Goal: Task Accomplishment & Management: Use online tool/utility

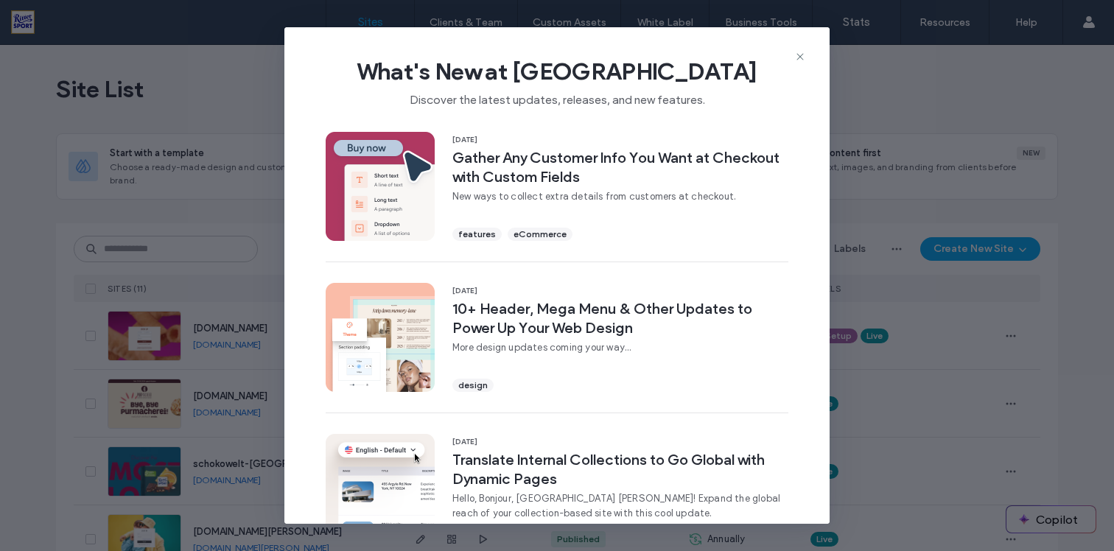
click at [794, 50] on div "What's New at [GEOGRAPHIC_DATA] Discover the latest updates, releases, and new …" at bounding box center [556, 76] width 545 height 99
click at [798, 56] on icon at bounding box center [800, 57] width 12 height 12
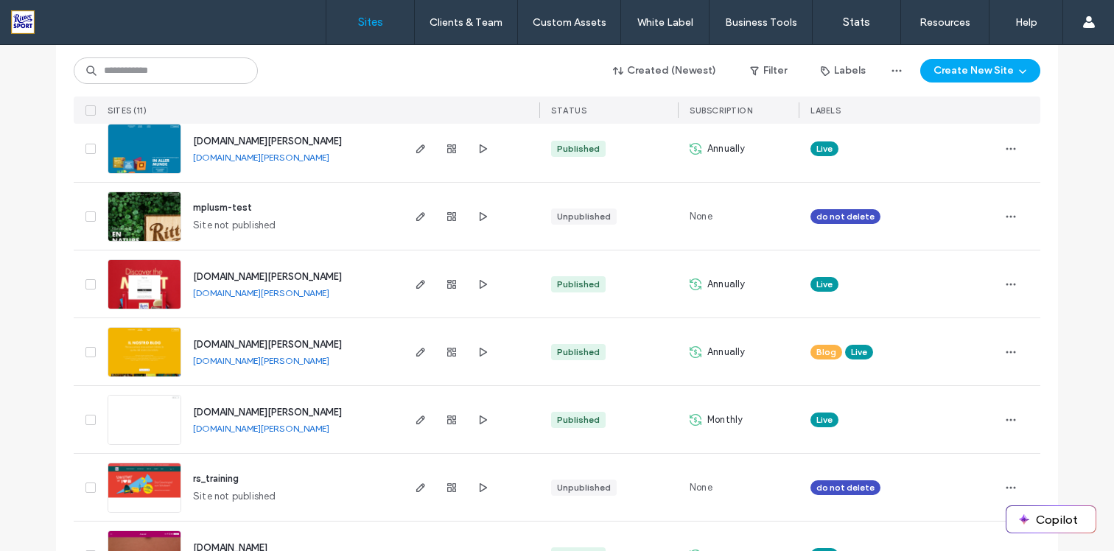
scroll to position [453, 0]
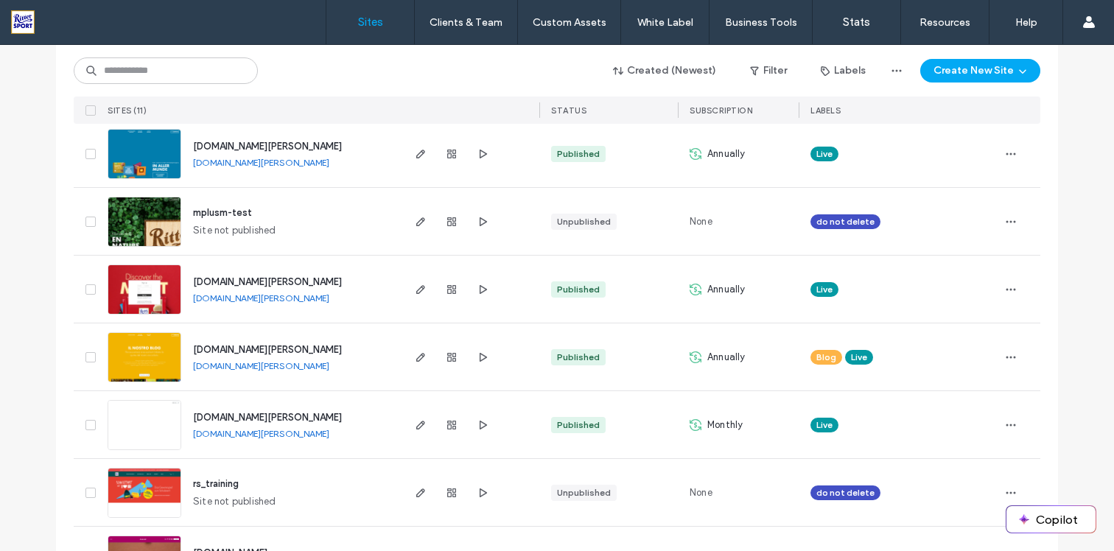
click at [249, 412] on span "[DOMAIN_NAME][PERSON_NAME]" at bounding box center [267, 417] width 149 height 11
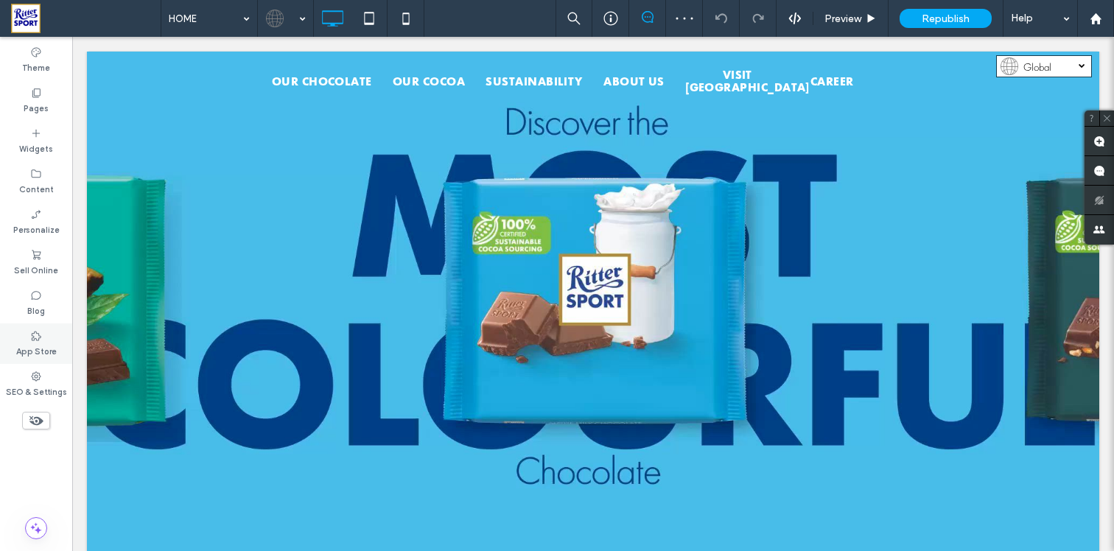
click at [38, 346] on label "App Store" at bounding box center [36, 350] width 41 height 16
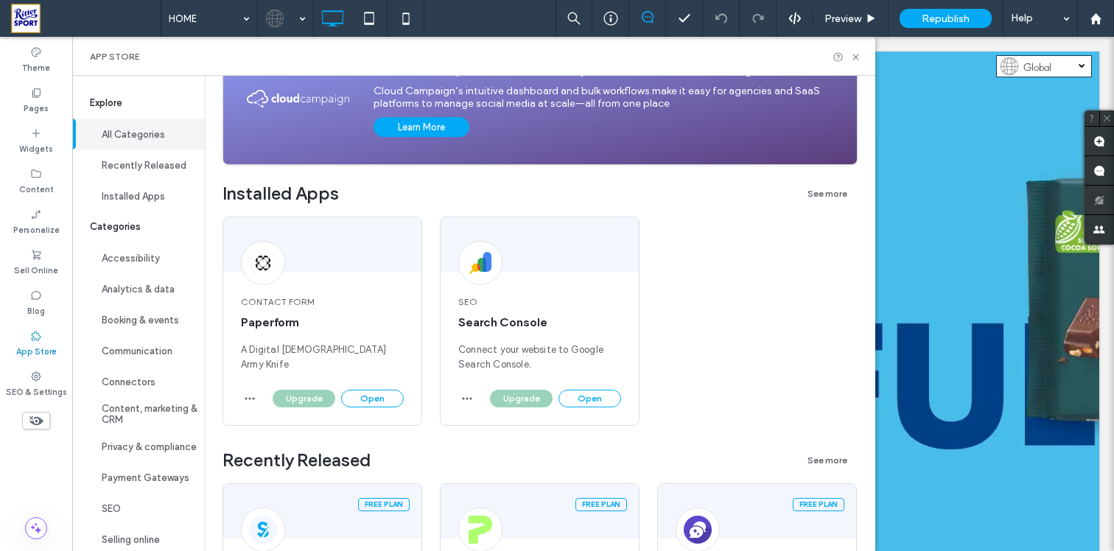
scroll to position [189, 0]
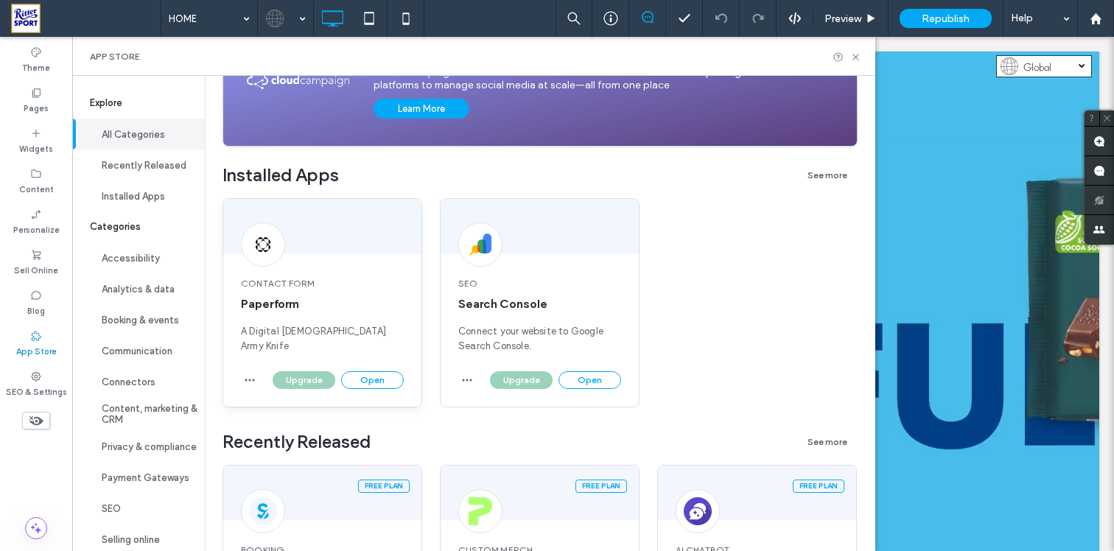
click at [350, 292] on div "Contact Form Paperform A Digital Swiss Army Knife" at bounding box center [322, 315] width 198 height 112
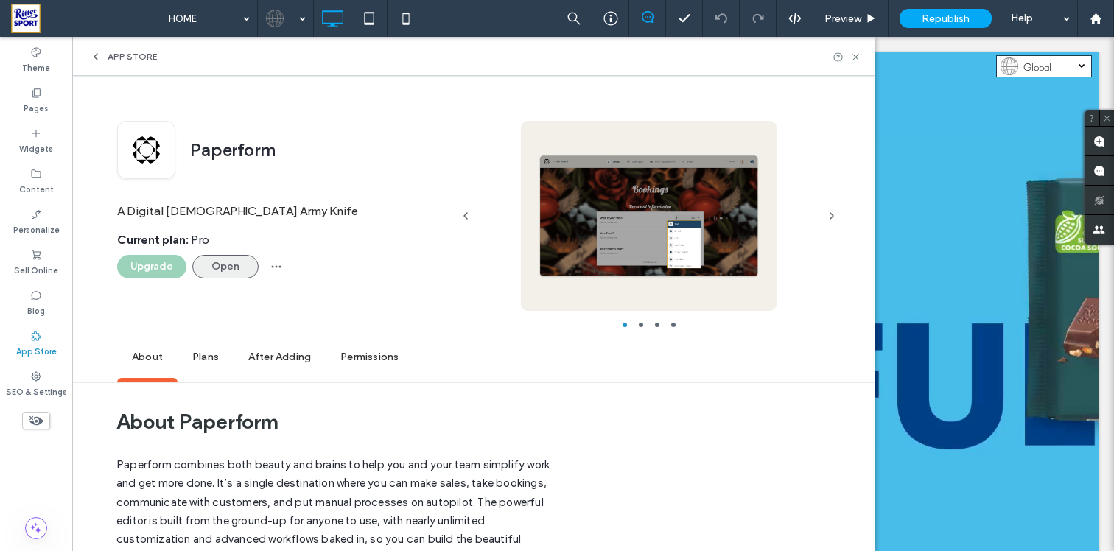
click at [231, 270] on button "Open" at bounding box center [225, 267] width 66 height 24
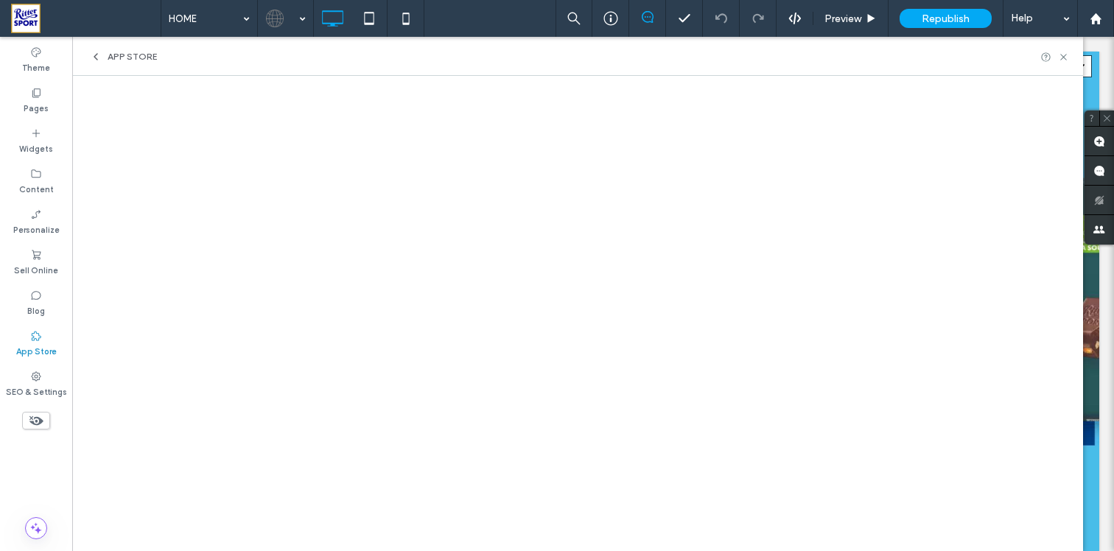
click at [99, 58] on icon at bounding box center [96, 57] width 12 height 12
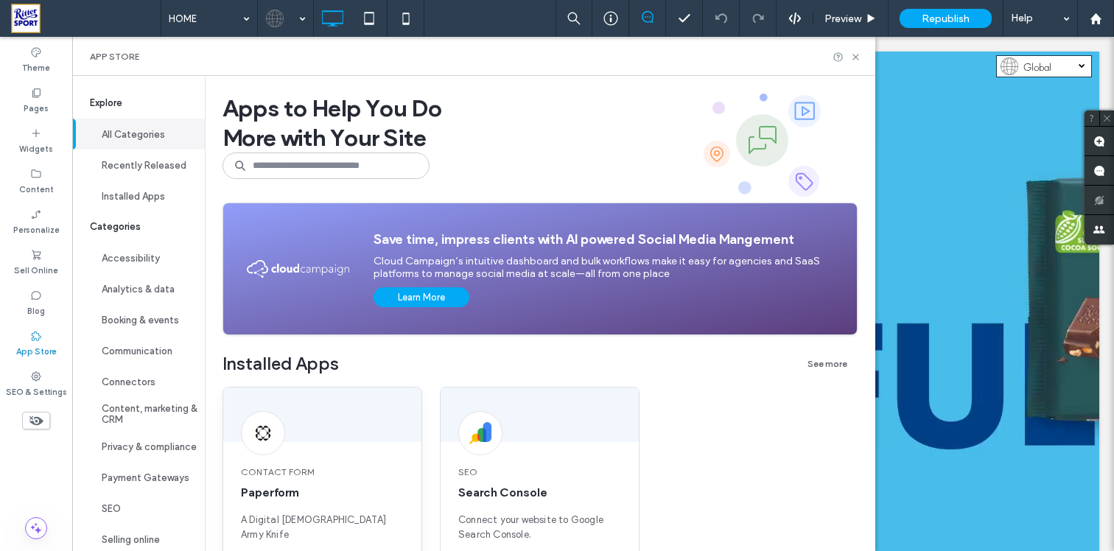
click at [352, 423] on div at bounding box center [322, 414] width 198 height 55
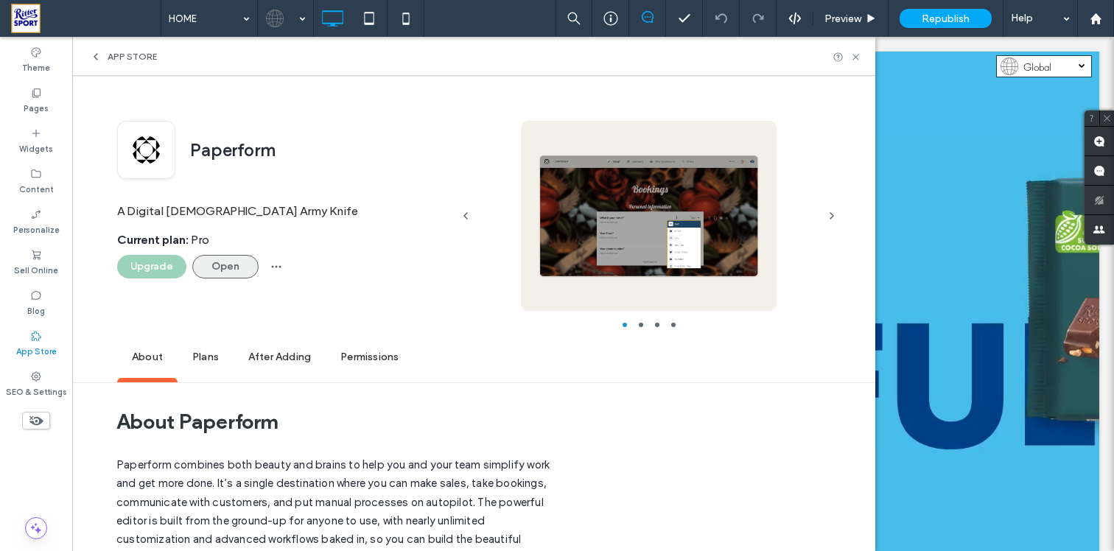
click at [192, 270] on button "Open" at bounding box center [225, 267] width 66 height 24
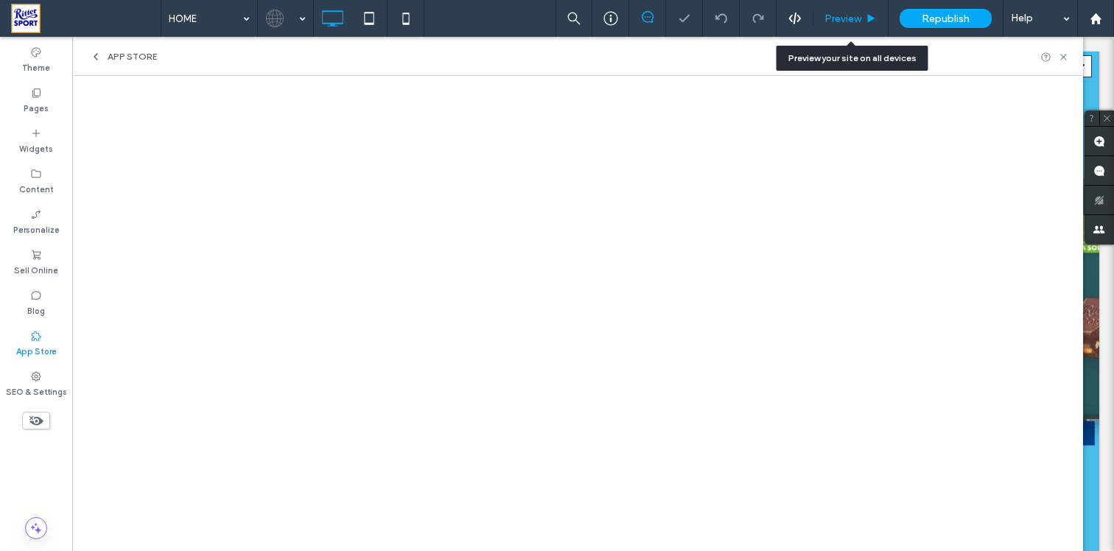
click at [847, 25] on div "Preview" at bounding box center [850, 18] width 75 height 37
click at [101, 57] on div "App Store" at bounding box center [123, 57] width 67 height 12
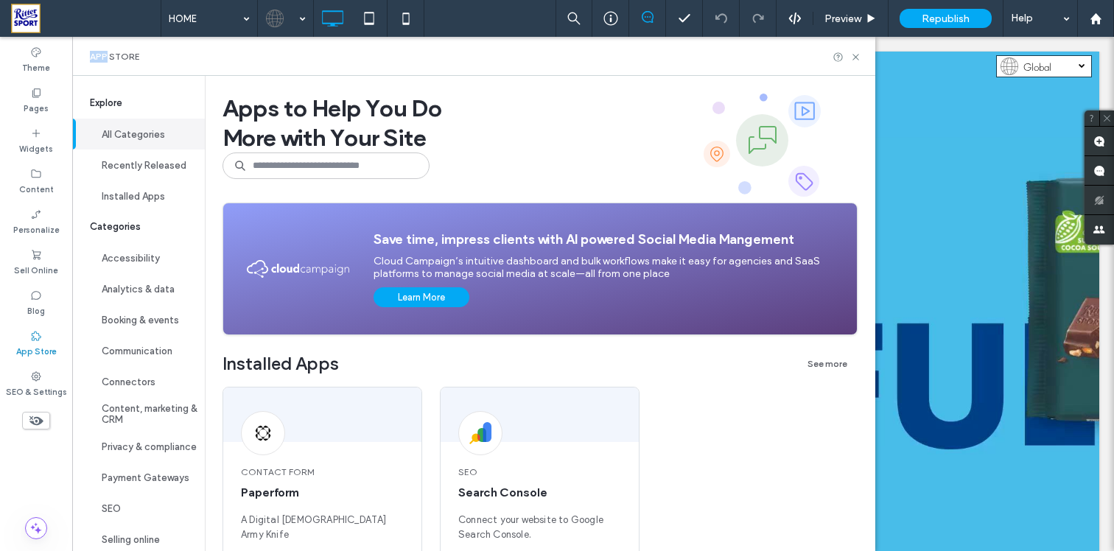
click at [101, 57] on span "App Store" at bounding box center [114, 57] width 49 height 12
click at [272, 417] on div at bounding box center [263, 433] width 44 height 44
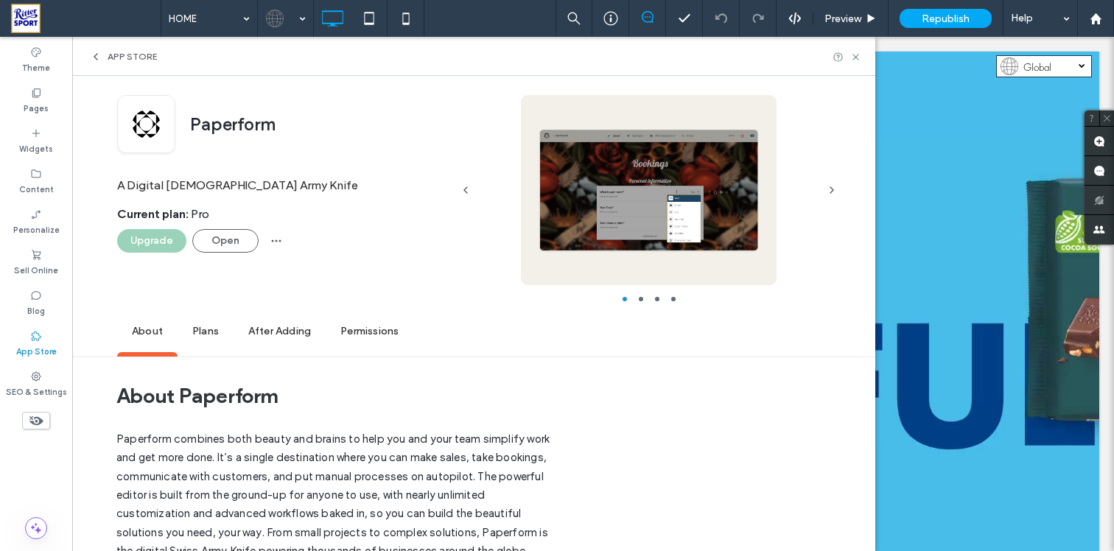
scroll to position [27, 0]
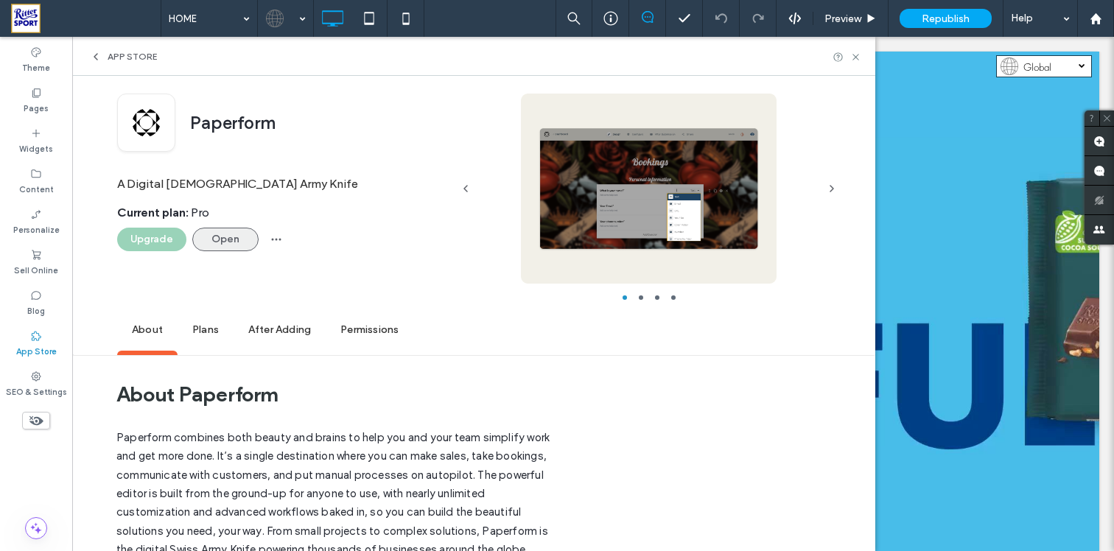
click at [222, 245] on button "Open" at bounding box center [225, 240] width 66 height 24
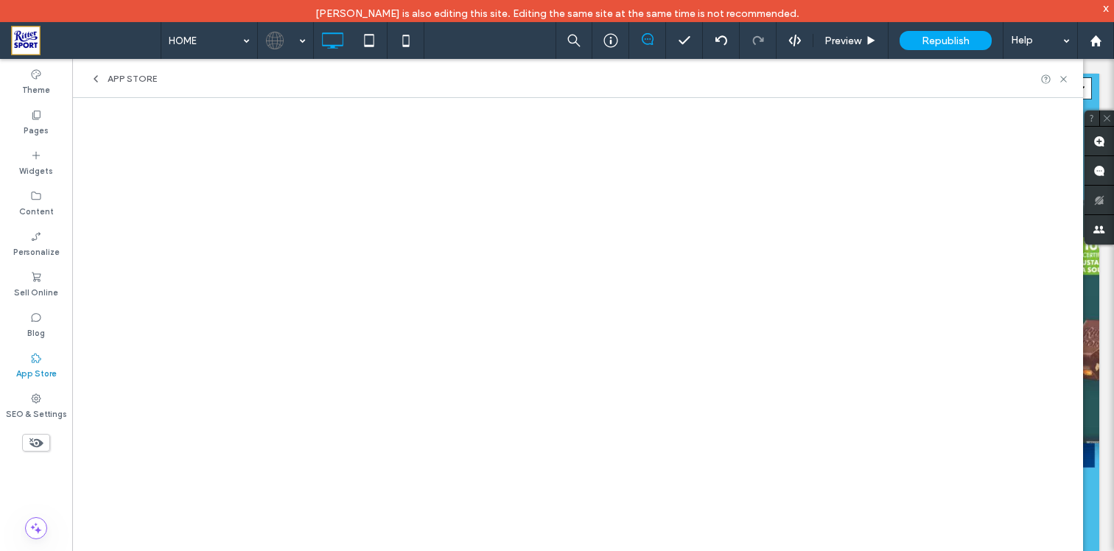
click at [118, 85] on div "App Store" at bounding box center [577, 78] width 1011 height 39
click at [130, 74] on span "App Store" at bounding box center [132, 79] width 49 height 12
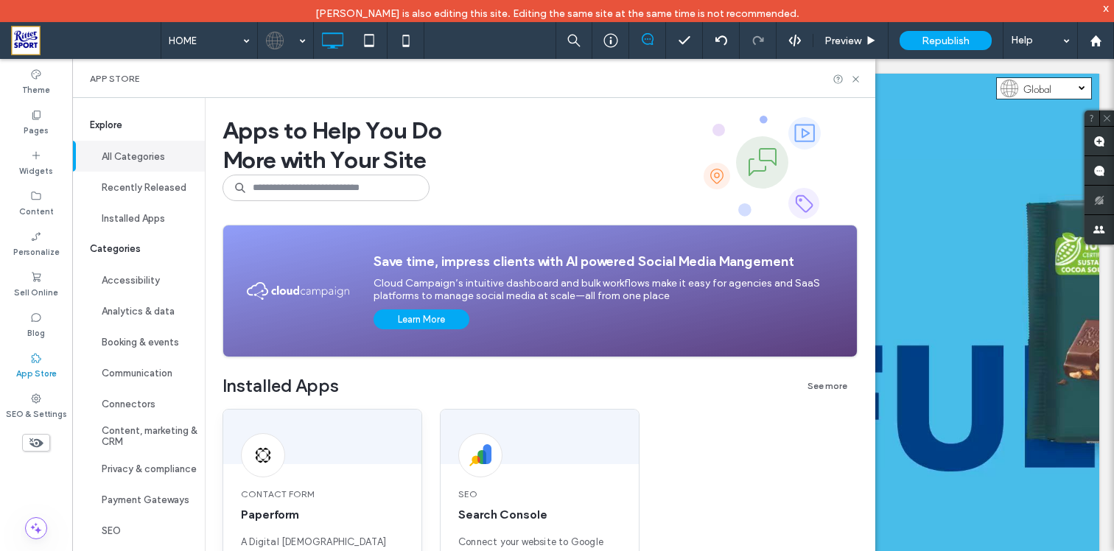
click at [355, 471] on div "Contact Form Paperform A Digital Swiss Army Knife" at bounding box center [322, 526] width 198 height 112
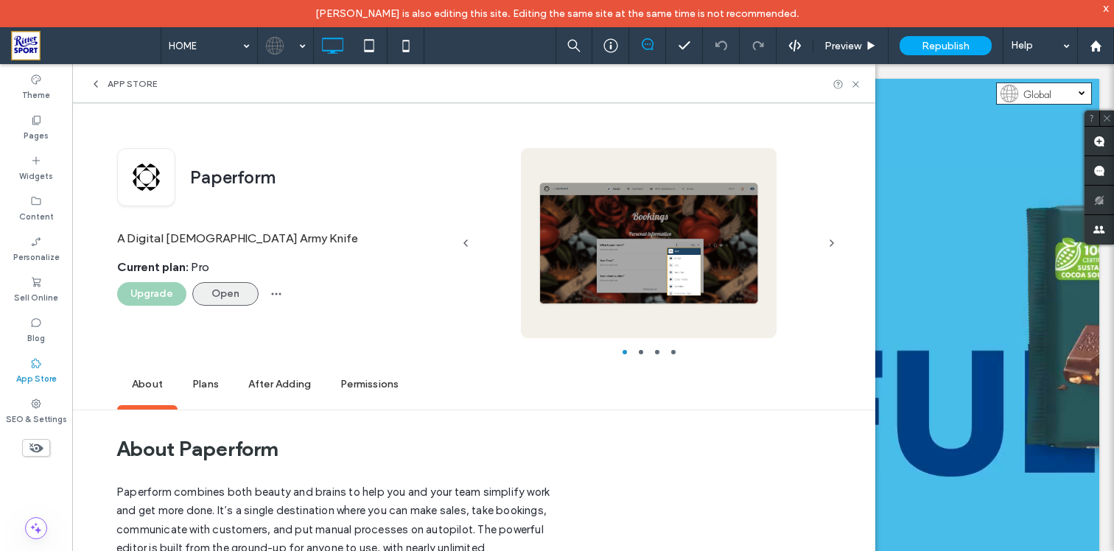
click at [238, 289] on button "Open" at bounding box center [225, 294] width 66 height 24
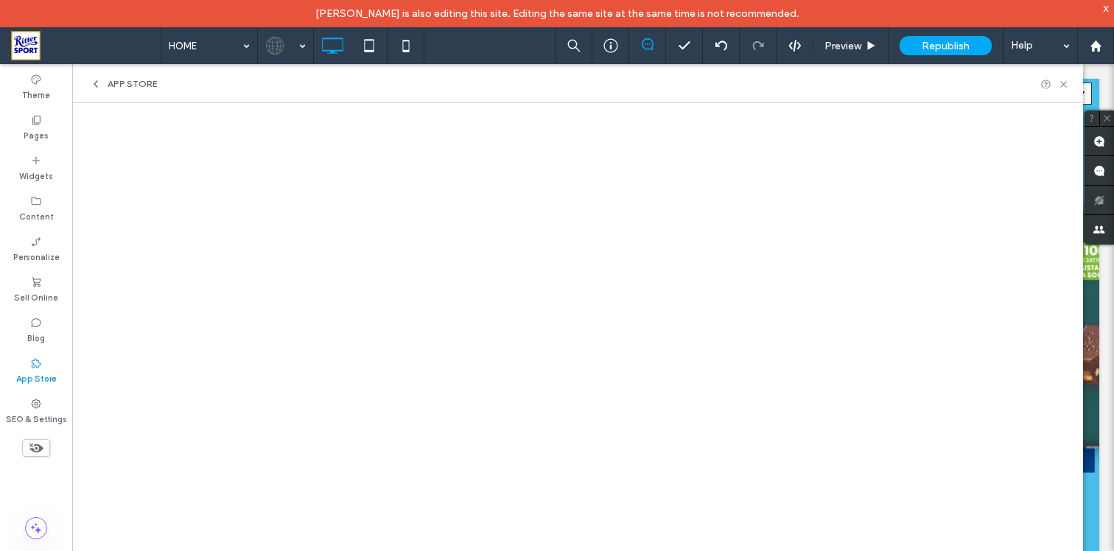
click at [104, 88] on div "App Store" at bounding box center [123, 84] width 67 height 12
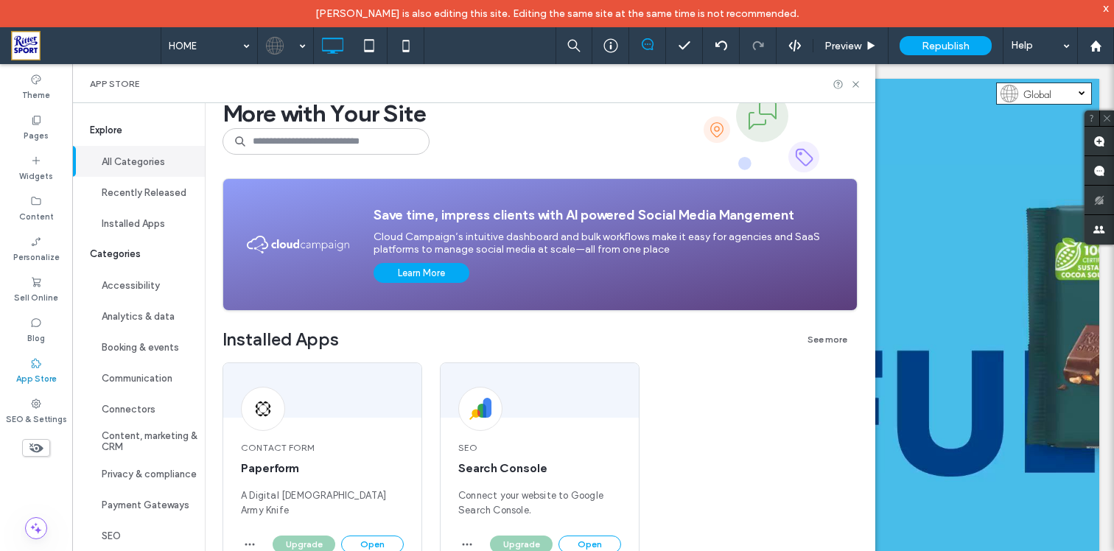
scroll to position [56, 0]
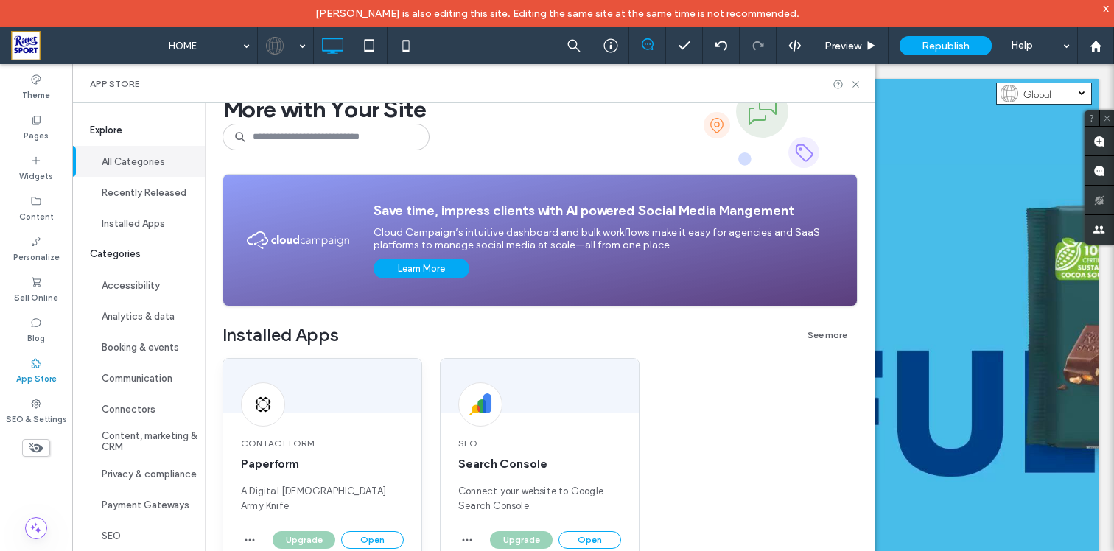
click at [341, 447] on span "Contact Form" at bounding box center [322, 443] width 163 height 13
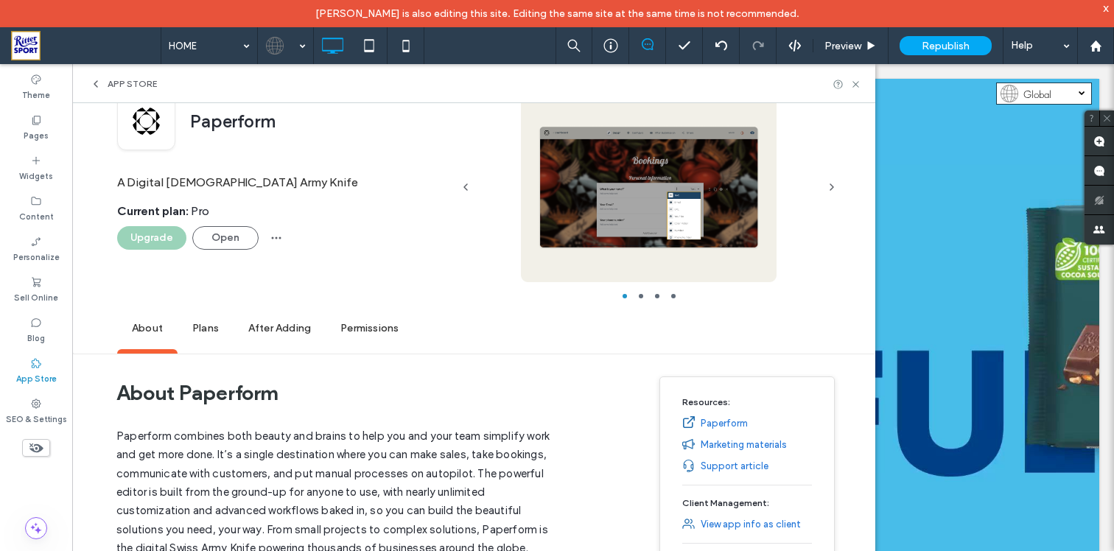
scroll to position [0, 0]
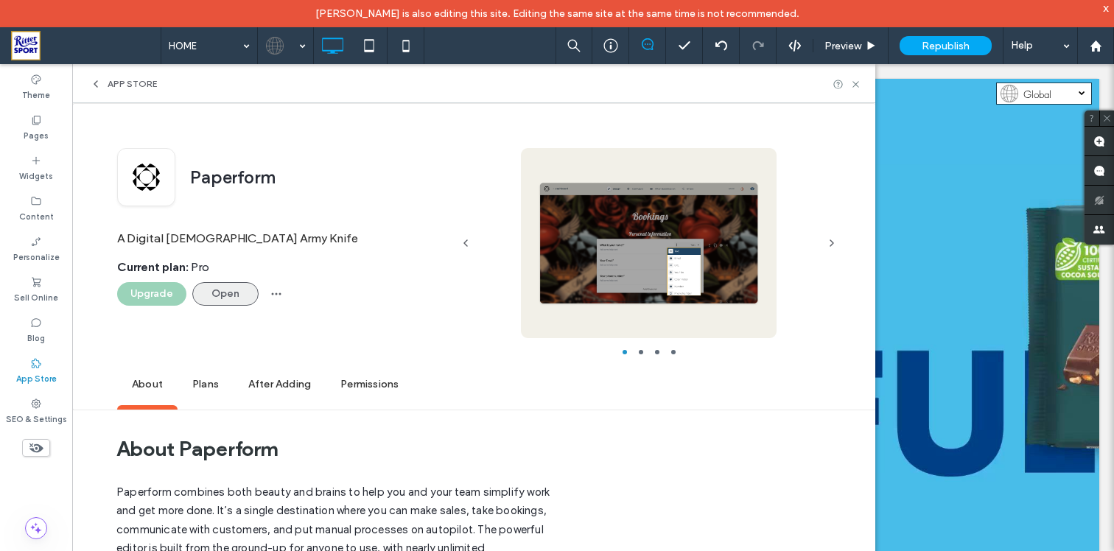
click at [208, 303] on button "Open" at bounding box center [225, 294] width 66 height 24
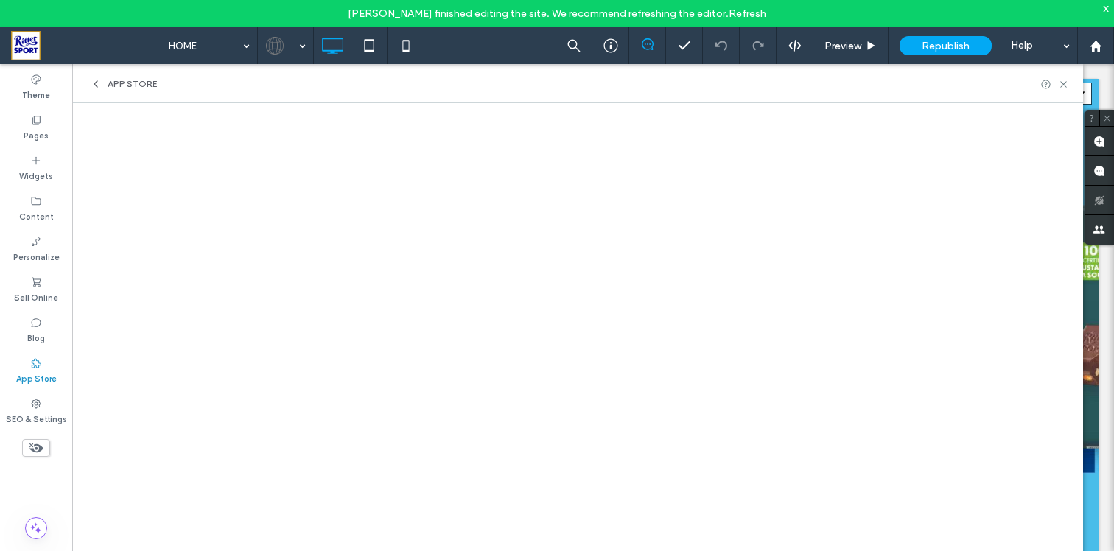
click at [1056, 84] on div "App Store" at bounding box center [577, 83] width 1011 height 39
click at [1072, 85] on div "App Store" at bounding box center [577, 83] width 1011 height 39
click at [1066, 85] on icon at bounding box center [1063, 84] width 11 height 11
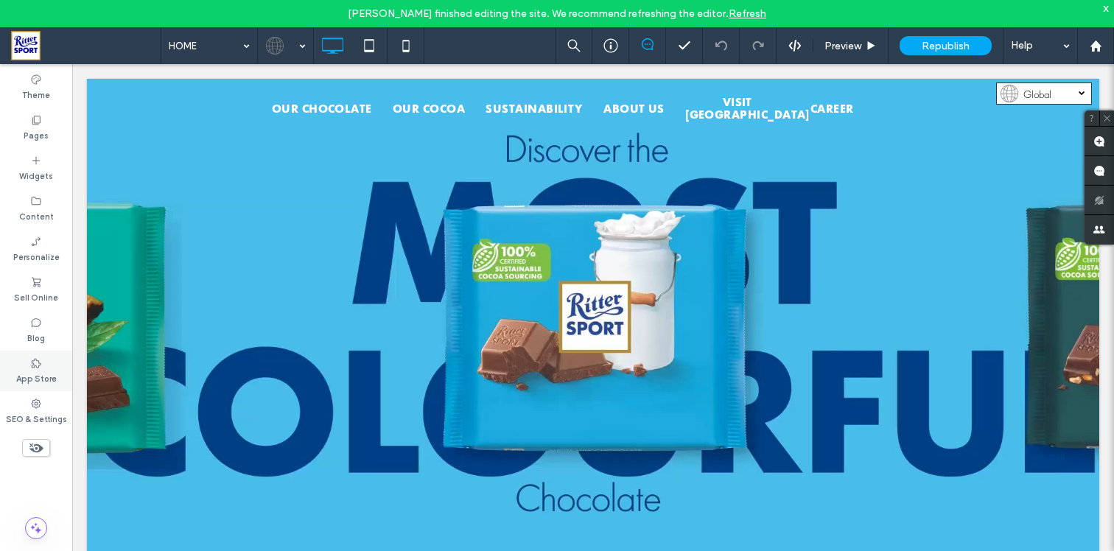
click at [43, 364] on div "App Store" at bounding box center [36, 371] width 72 height 41
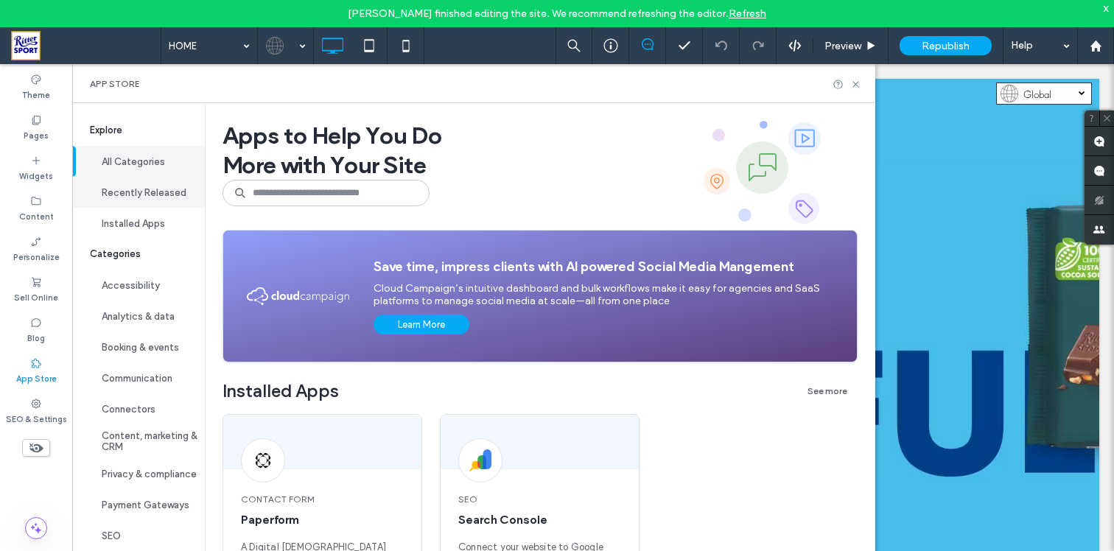
scroll to position [48, 0]
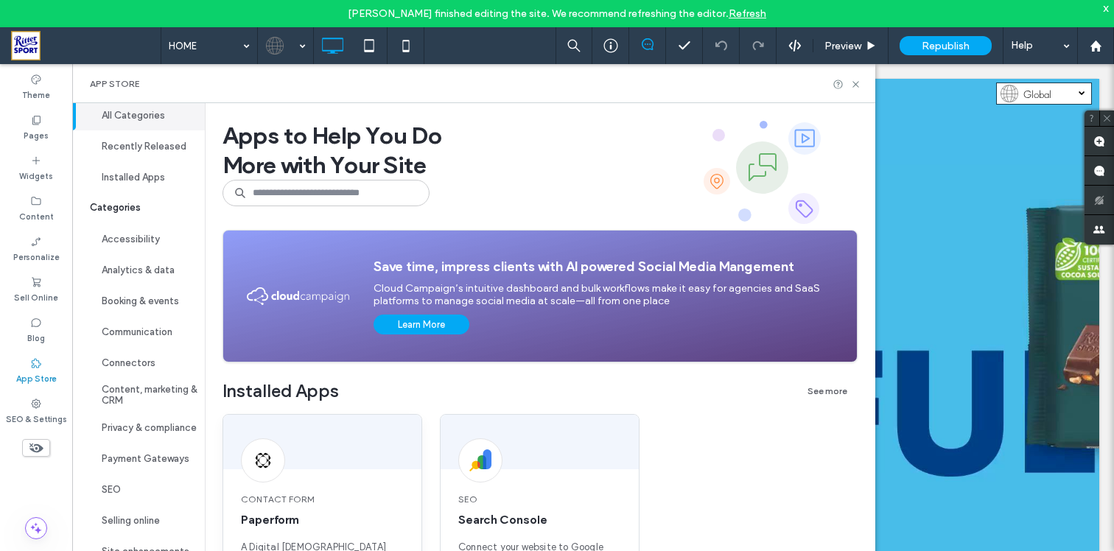
click at [334, 481] on div "Contact Form Paperform A Digital Swiss Army Knife" at bounding box center [322, 531] width 198 height 112
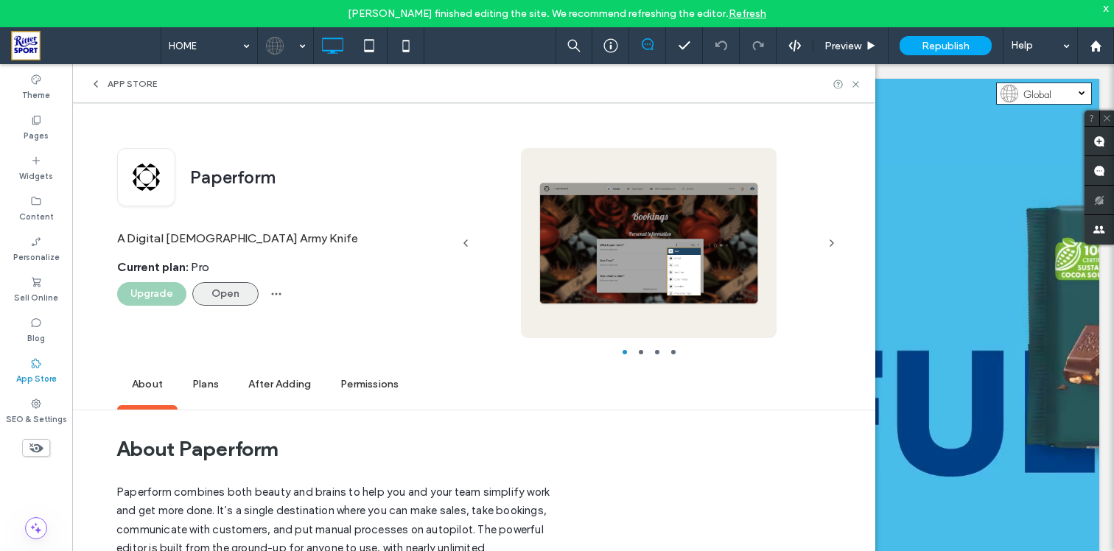
click at [217, 292] on button "Open" at bounding box center [225, 294] width 66 height 24
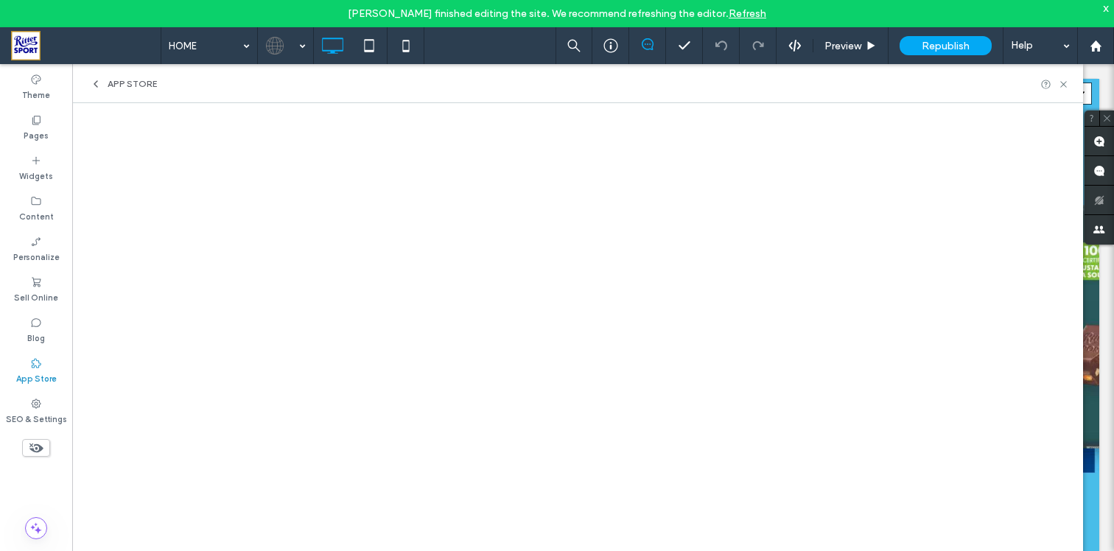
click at [110, 80] on span "App Store" at bounding box center [132, 84] width 49 height 12
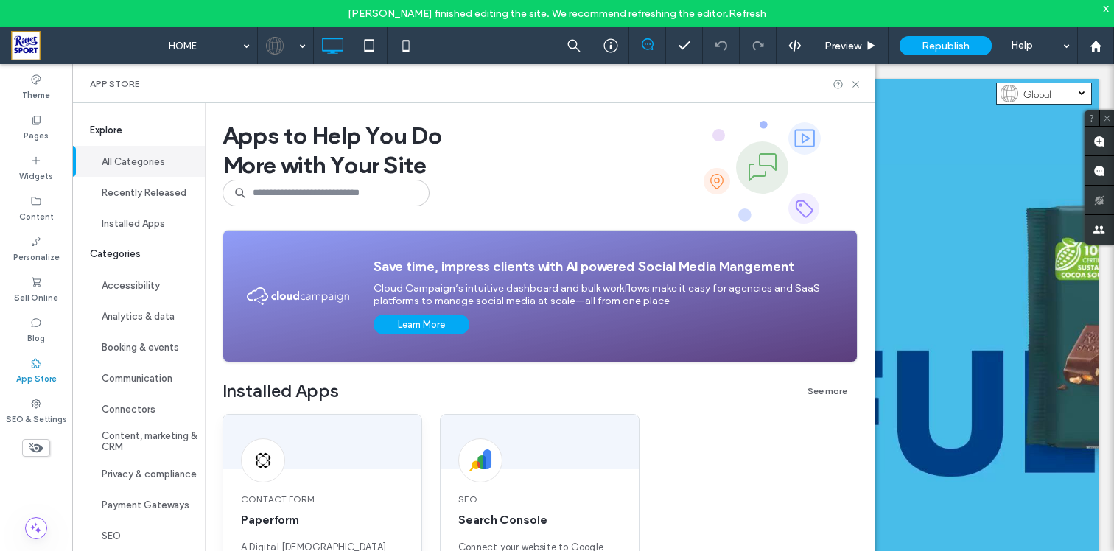
click at [323, 494] on span "Contact Form" at bounding box center [322, 499] width 163 height 13
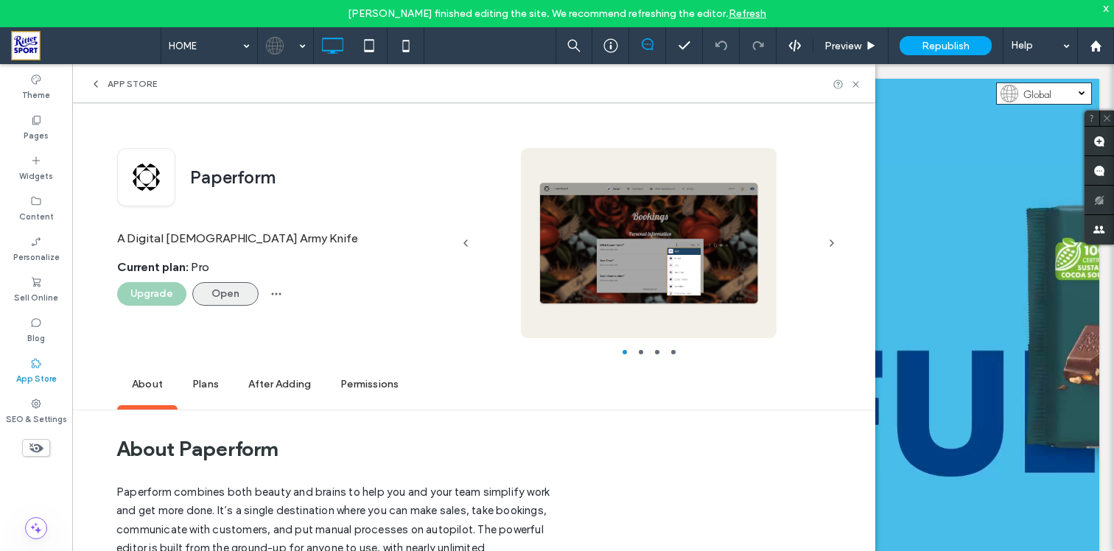
click at [239, 302] on button "Open" at bounding box center [225, 294] width 66 height 24
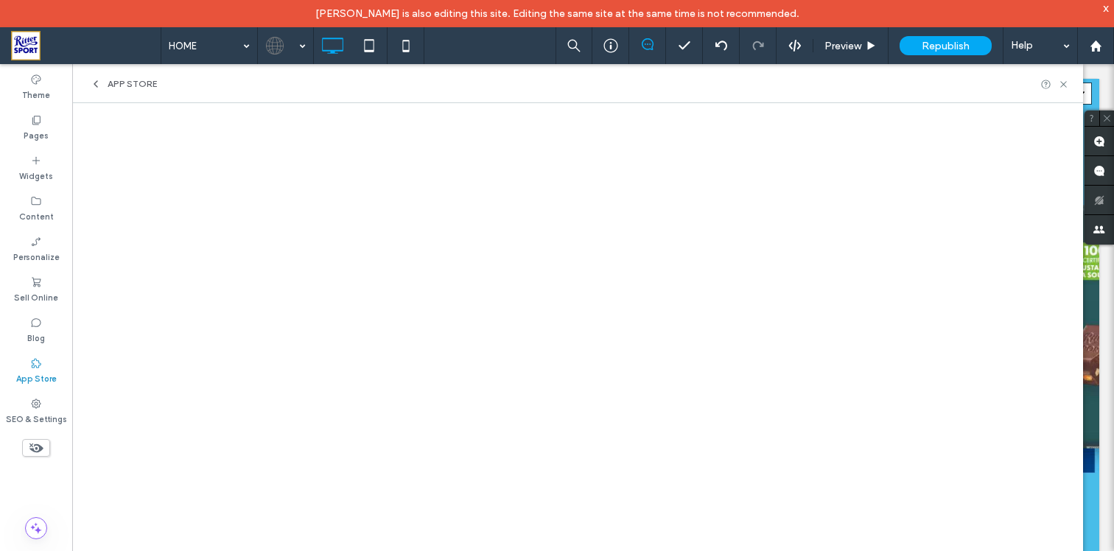
click at [149, 84] on span "App Store" at bounding box center [132, 84] width 49 height 12
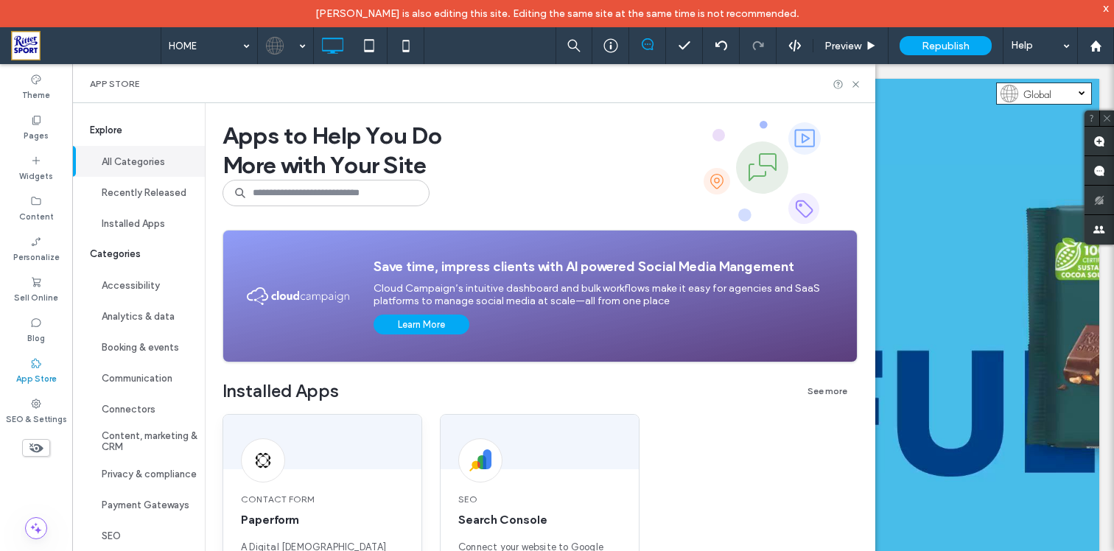
click at [350, 465] on div at bounding box center [322, 442] width 198 height 55
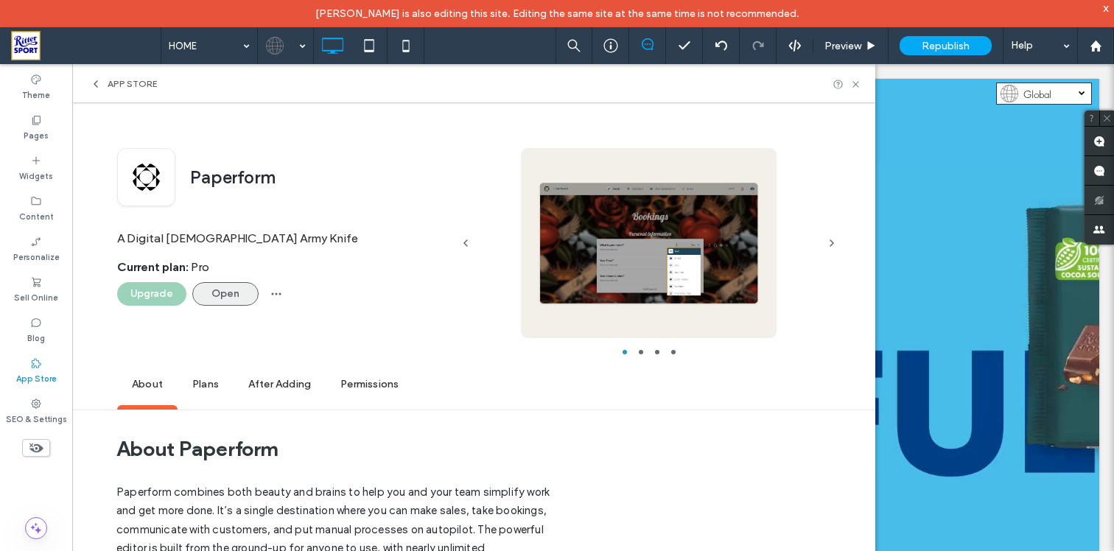
click at [245, 287] on button "Open" at bounding box center [225, 294] width 66 height 24
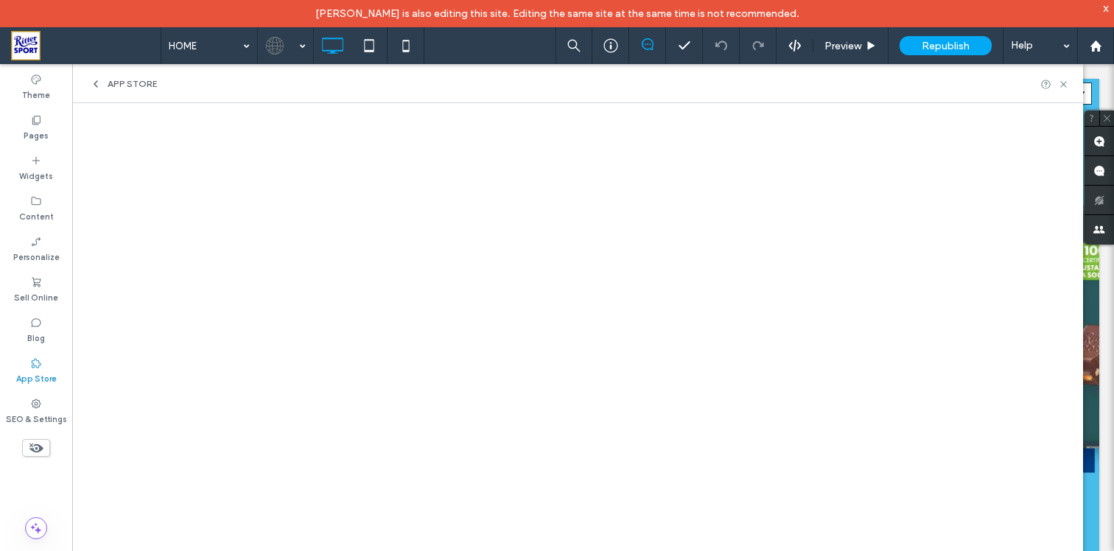
click at [125, 88] on span "App Store" at bounding box center [132, 84] width 49 height 12
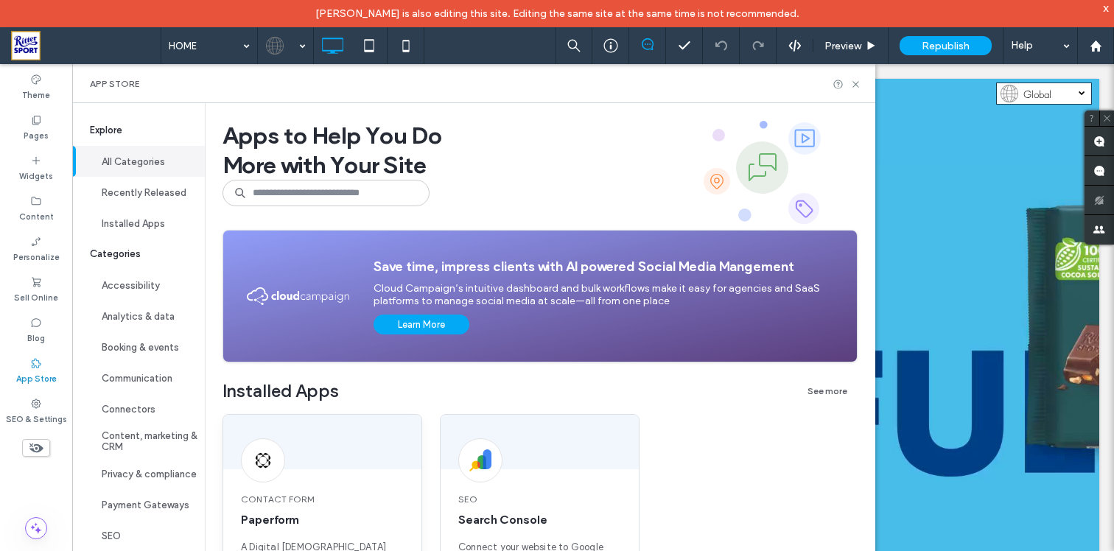
click at [281, 524] on span "Paperform" at bounding box center [322, 520] width 163 height 16
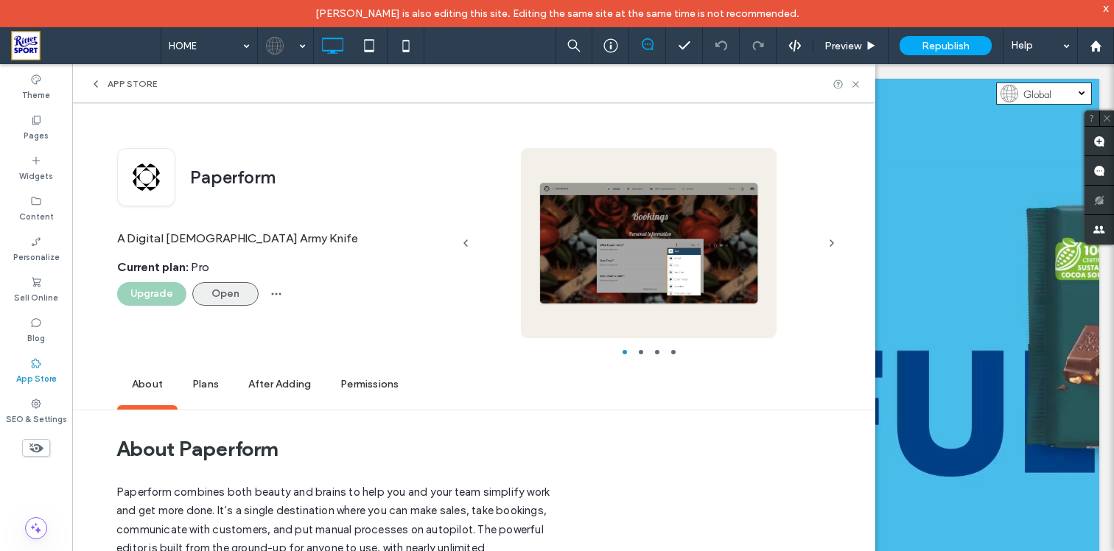
click at [243, 292] on button "Open" at bounding box center [225, 294] width 66 height 24
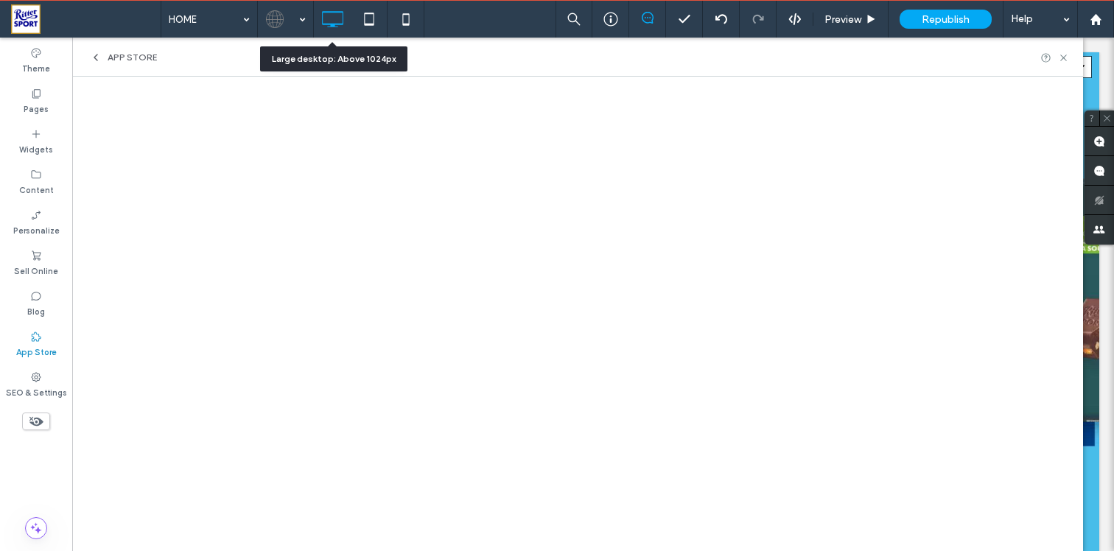
click at [96, 63] on icon at bounding box center [96, 58] width 12 height 12
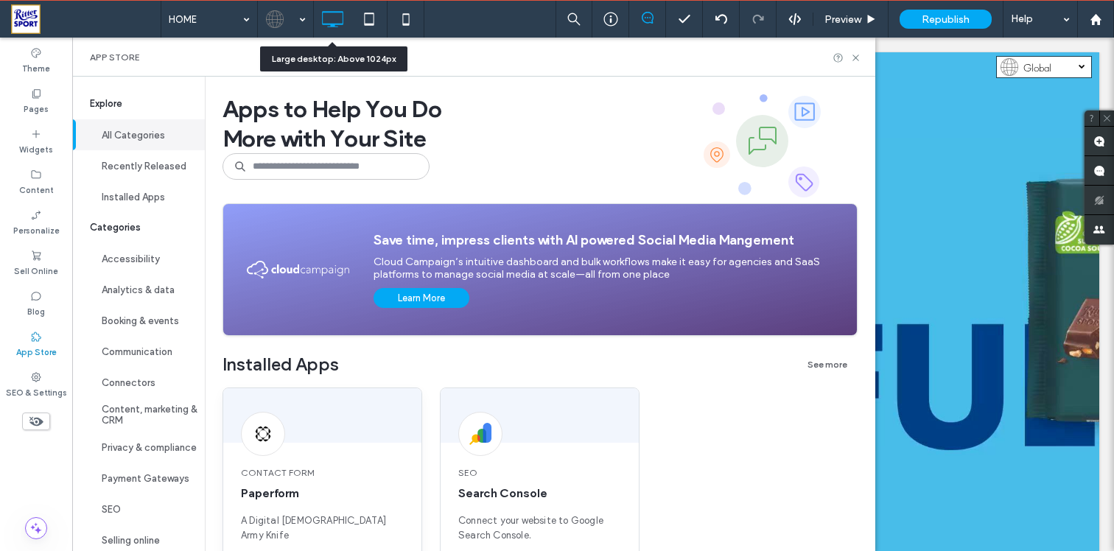
click at [302, 473] on span "Contact Form" at bounding box center [322, 472] width 163 height 13
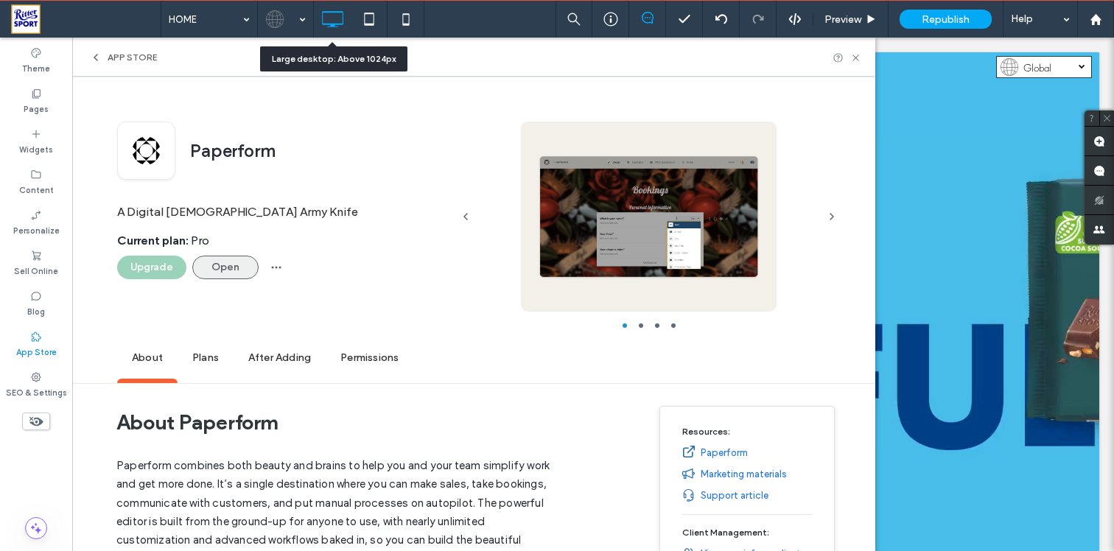
click at [222, 268] on button "Open" at bounding box center [225, 268] width 66 height 24
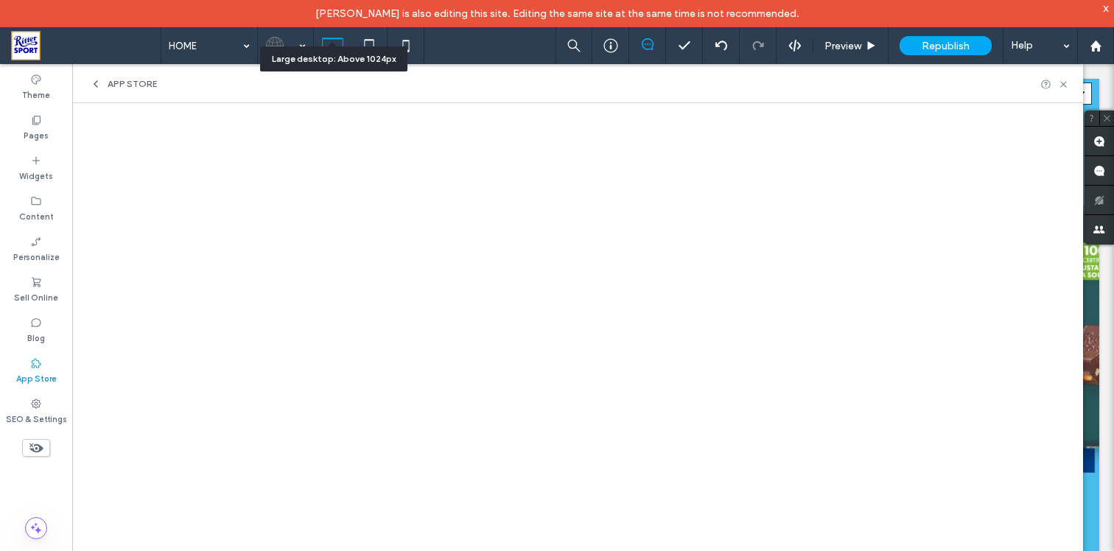
click at [137, 85] on span "App Store" at bounding box center [132, 84] width 49 height 12
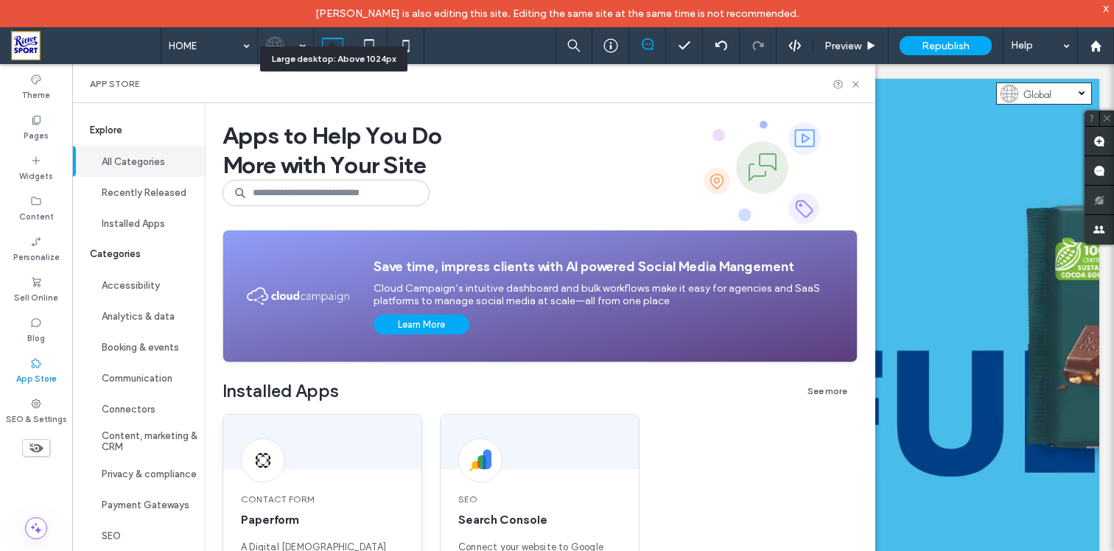
click at [344, 501] on span "Contact Form" at bounding box center [322, 499] width 163 height 13
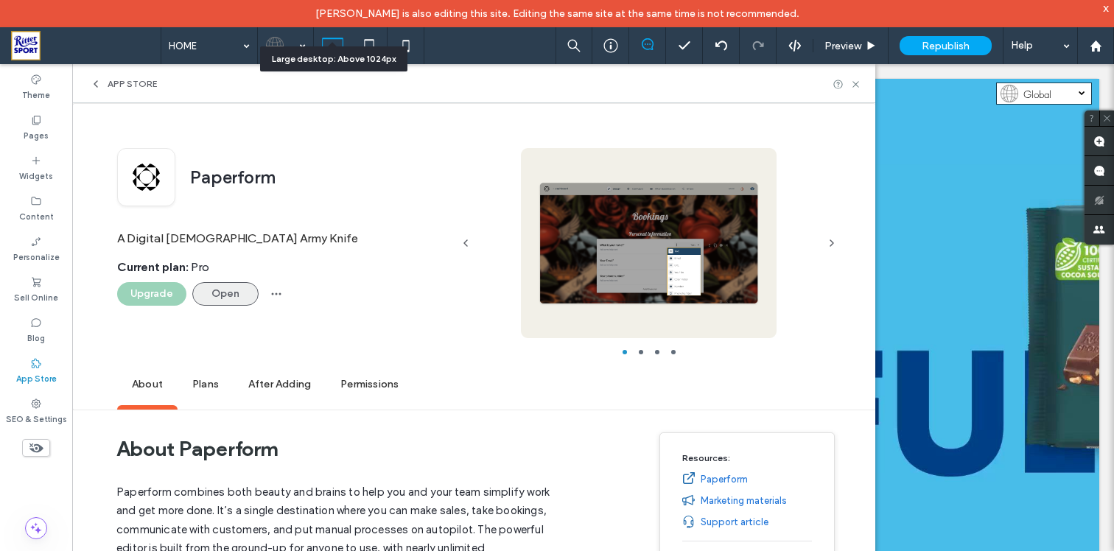
click at [226, 299] on button "Open" at bounding box center [225, 294] width 66 height 24
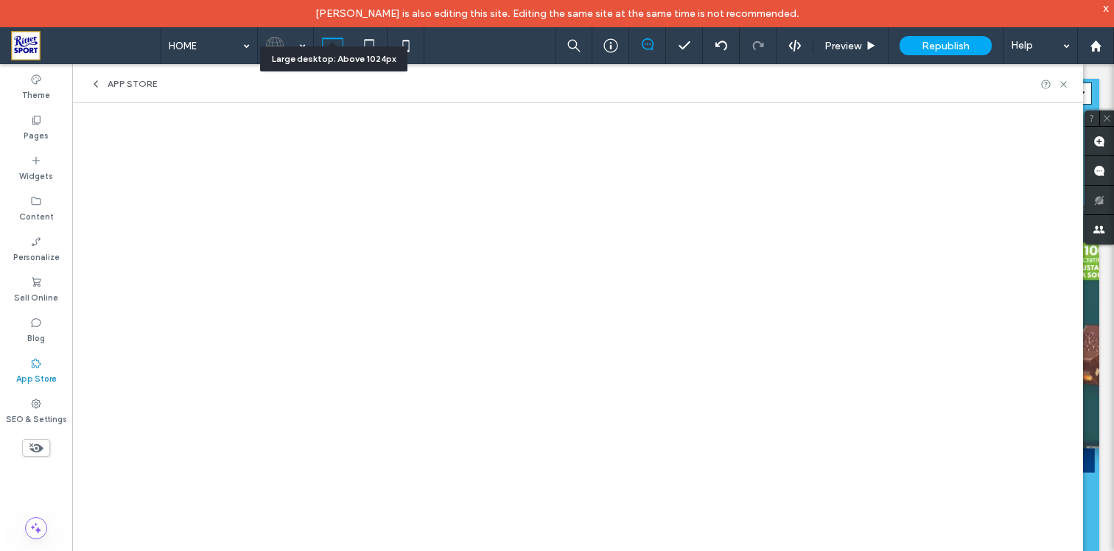
click at [147, 88] on span "App Store" at bounding box center [132, 84] width 49 height 12
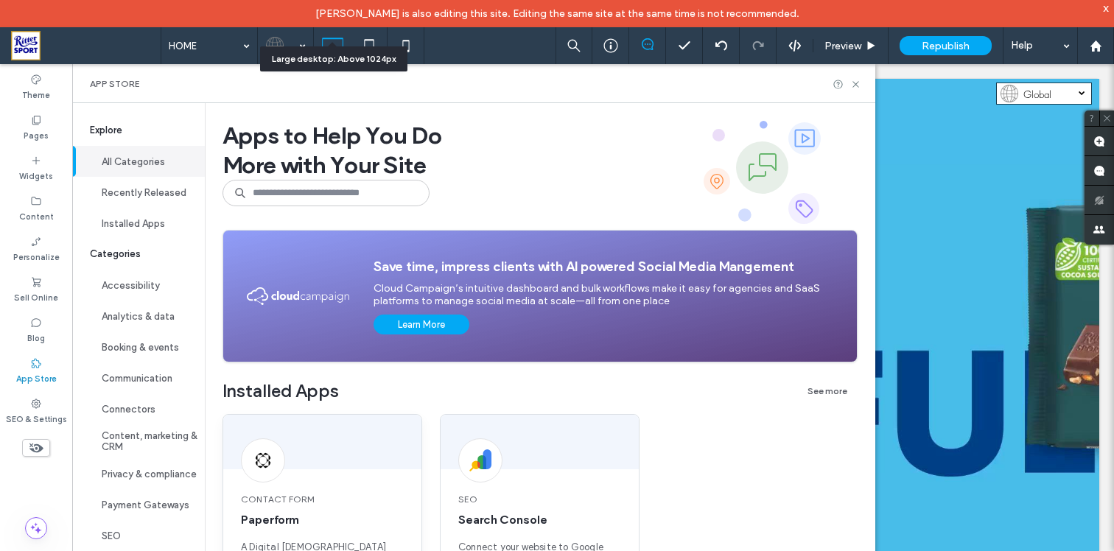
click at [348, 442] on div at bounding box center [322, 442] width 198 height 55
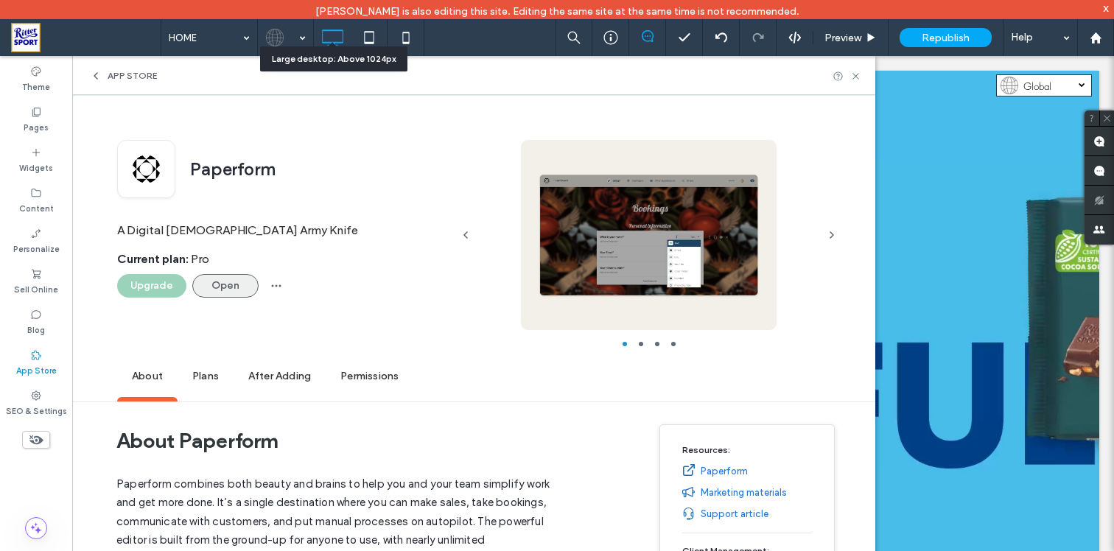
click at [218, 296] on button "Open" at bounding box center [225, 286] width 66 height 24
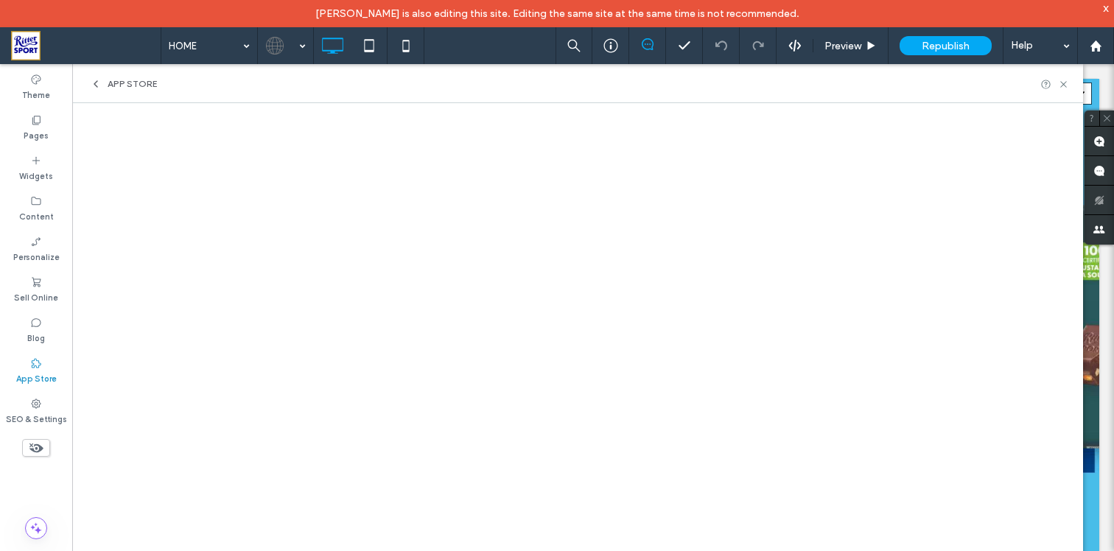
click at [144, 87] on span "App Store" at bounding box center [132, 84] width 49 height 12
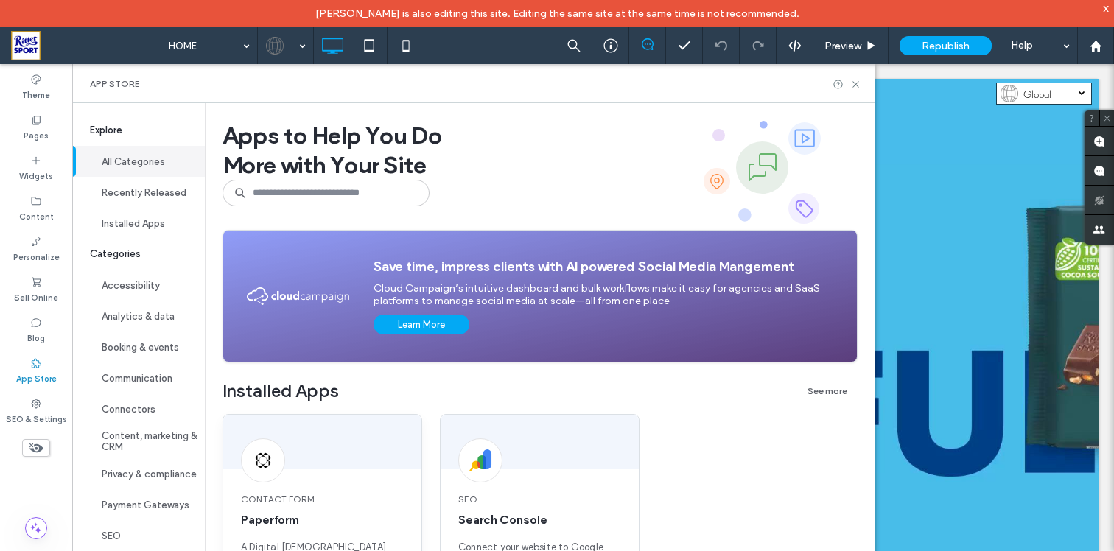
click at [359, 477] on div "Contact Form Paperform A Digital Swiss Army Knife" at bounding box center [322, 531] width 198 height 112
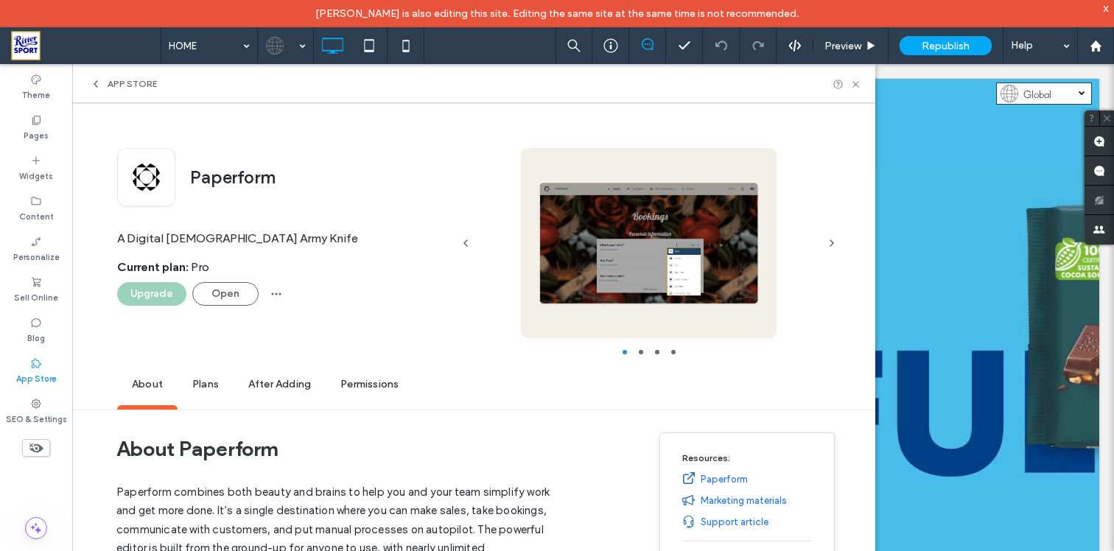
click at [239, 312] on div "Paperform A Digital Swiss Army Knife Current plan : Pro Upgrade Open" at bounding box center [284, 256] width 334 height 217
click at [236, 292] on button "Open" at bounding box center [225, 294] width 66 height 24
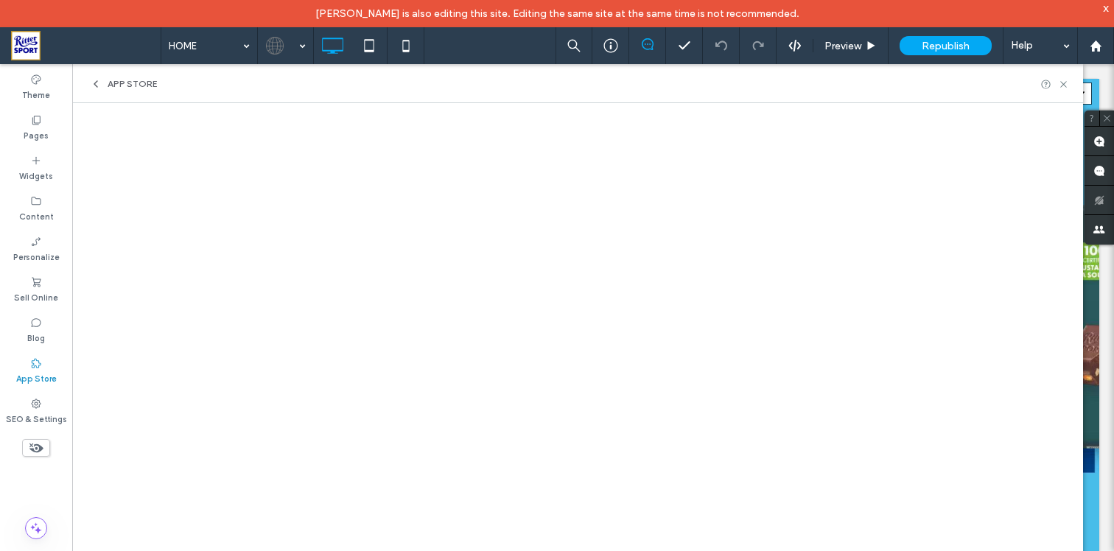
click at [133, 88] on span "App Store" at bounding box center [132, 84] width 49 height 12
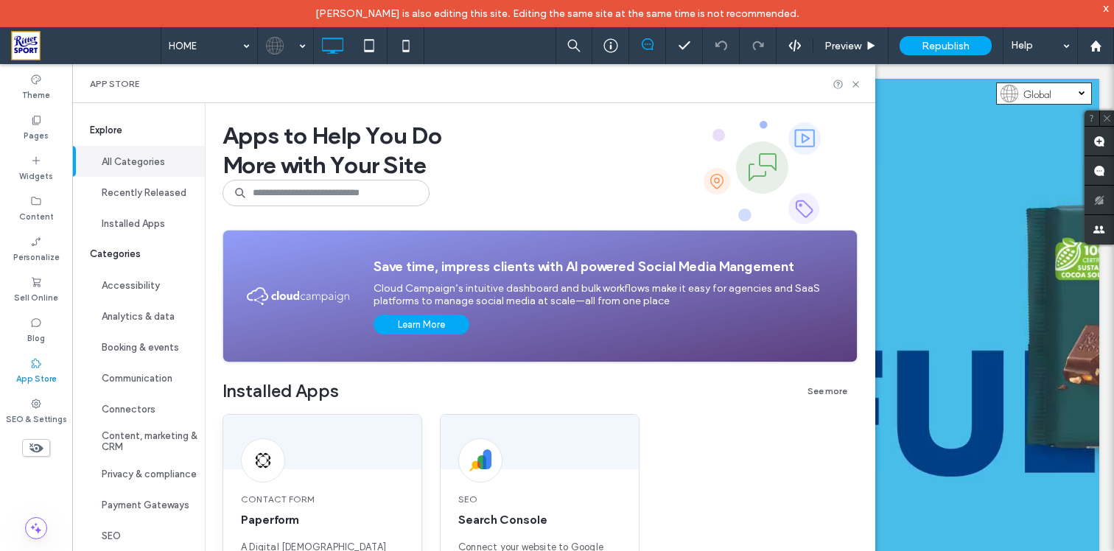
click at [327, 455] on div at bounding box center [322, 442] width 198 height 55
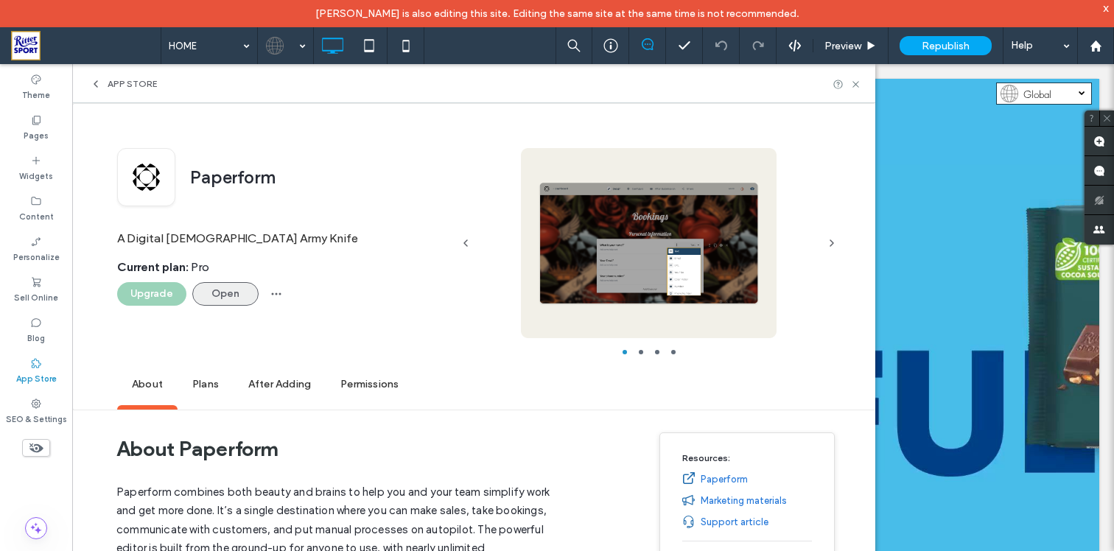
click at [222, 297] on button "Open" at bounding box center [225, 294] width 66 height 24
